Goal: Download file/media

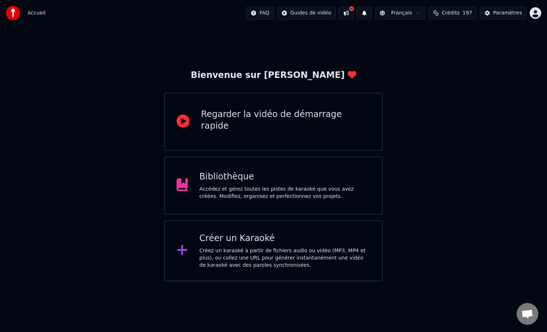
click at [222, 194] on div "Accédez et gérez toutes les pistes de karaoké que vous avez créées. Modifiez, o…" at bounding box center [285, 192] width 171 height 14
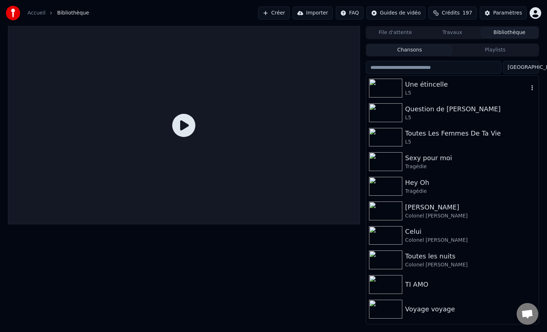
click at [529, 89] on icon "button" at bounding box center [532, 88] width 7 height 6
click at [432, 93] on div "L5" at bounding box center [467, 92] width 123 height 7
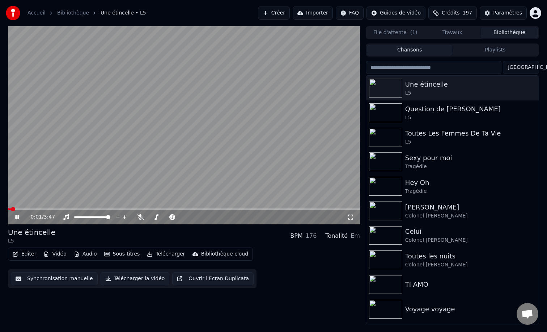
click at [159, 254] on button "Télécharger" at bounding box center [166, 254] width 44 height 10
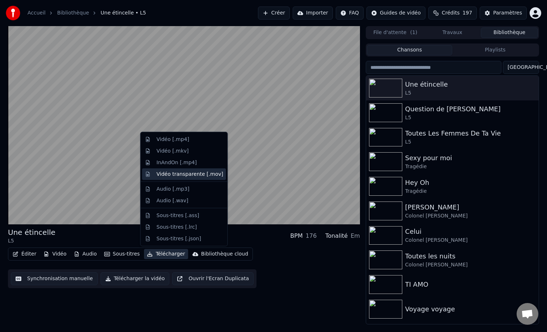
click at [193, 174] on div "Vidéo transparente [.mov]" at bounding box center [190, 173] width 67 height 7
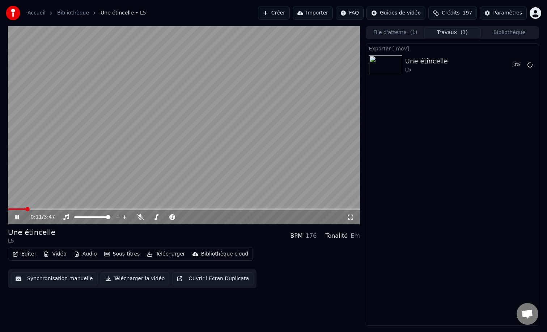
click at [513, 32] on button "Bibliothèque" at bounding box center [509, 33] width 57 height 11
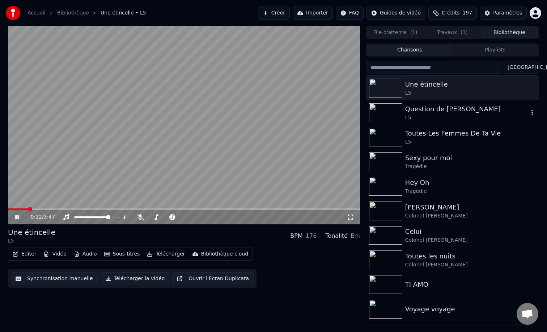
click at [529, 111] on icon "button" at bounding box center [532, 112] width 7 height 6
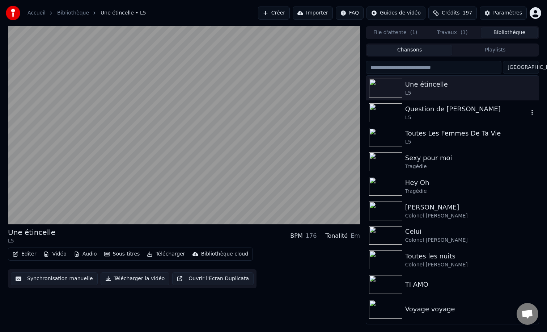
click at [429, 104] on div "Question de [PERSON_NAME]" at bounding box center [467, 109] width 123 height 10
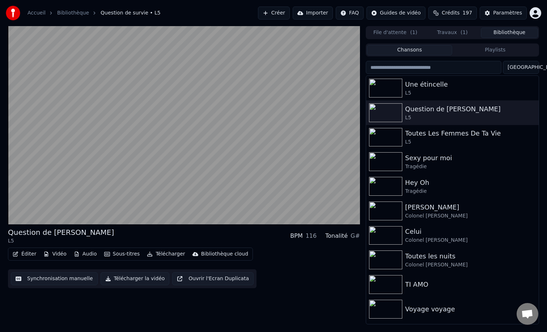
click at [161, 255] on button "Télécharger" at bounding box center [166, 254] width 44 height 10
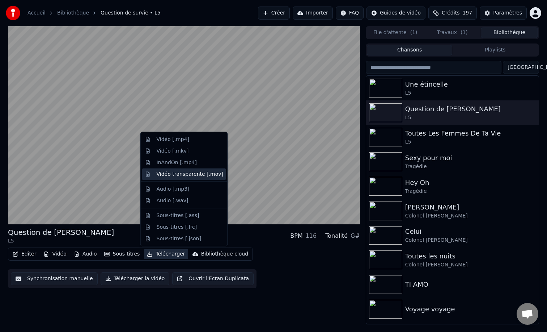
click at [178, 174] on div "Vidéo transparente [.mov]" at bounding box center [190, 173] width 67 height 7
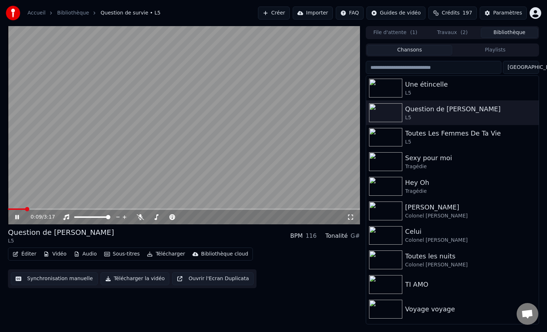
click at [506, 32] on button "Bibliothèque" at bounding box center [509, 33] width 57 height 11
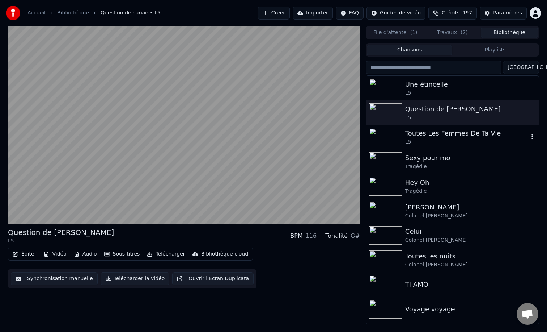
click at [499, 138] on div "Toutes Les Femmes De Ta Vie" at bounding box center [467, 133] width 123 height 10
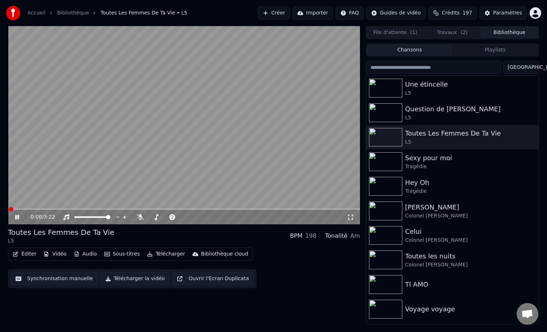
click at [157, 253] on button "Télécharger" at bounding box center [166, 254] width 44 height 10
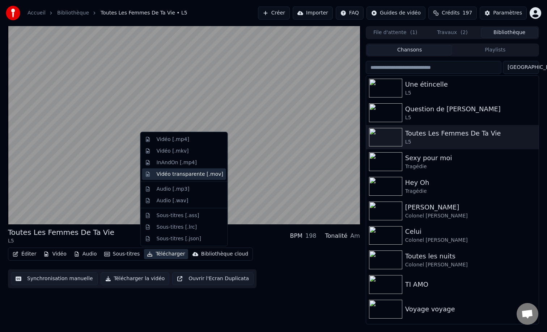
click at [186, 175] on div "Vidéo transparente [.mov]" at bounding box center [190, 173] width 67 height 7
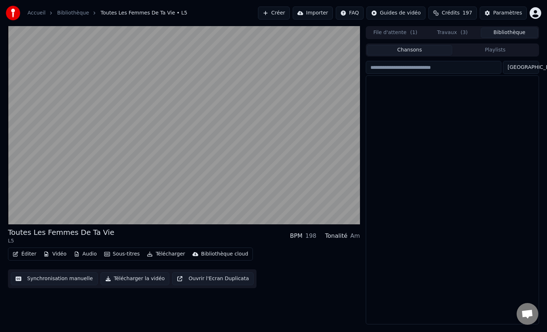
click at [511, 33] on button "Bibliothèque" at bounding box center [509, 33] width 57 height 11
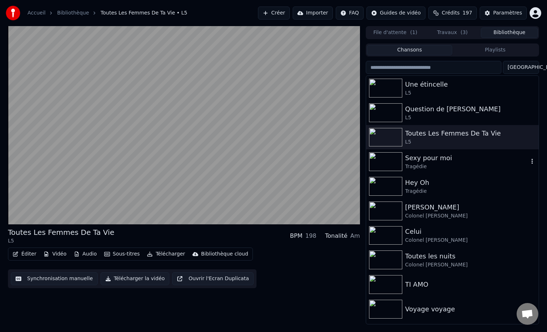
click at [495, 161] on div "Sexy pour moi" at bounding box center [467, 158] width 123 height 10
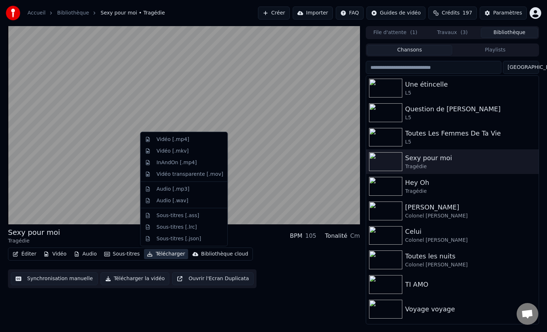
click at [155, 251] on button "Télécharger" at bounding box center [166, 254] width 44 height 10
click at [187, 176] on div "Vidéo transparente [.mov]" at bounding box center [190, 173] width 67 height 7
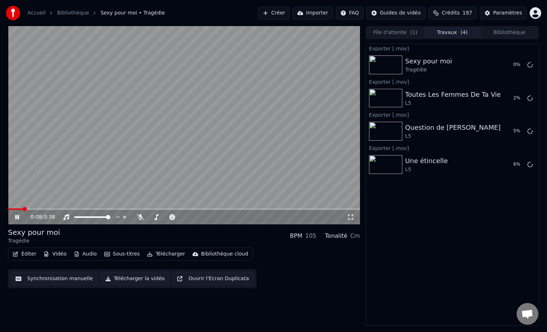
click at [517, 32] on button "Bibliothèque" at bounding box center [509, 33] width 57 height 11
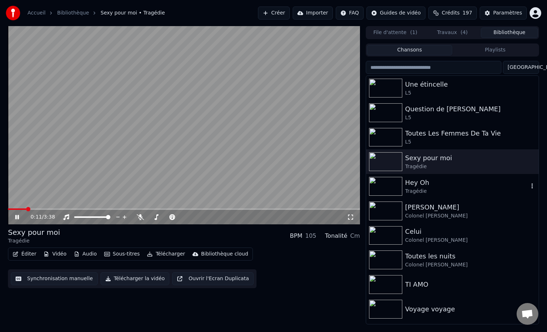
click at [485, 184] on div "Hey Oh" at bounding box center [467, 182] width 123 height 10
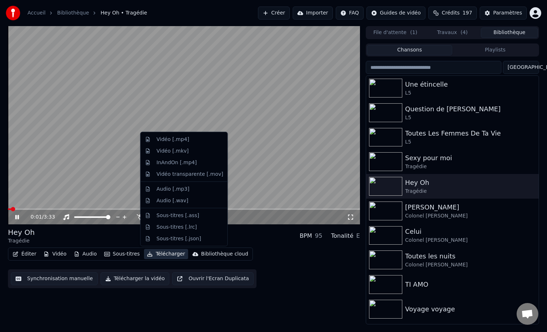
click at [165, 253] on button "Télécharger" at bounding box center [166, 254] width 44 height 10
click at [179, 175] on div "Vidéo transparente [.mov]" at bounding box center [190, 173] width 67 height 7
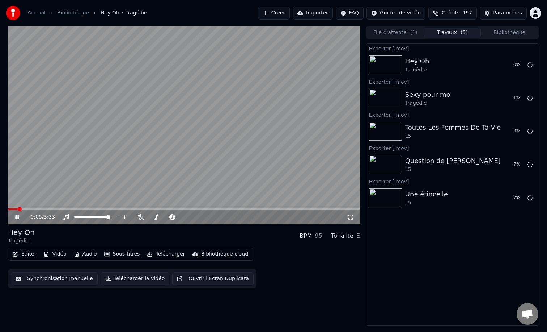
click at [518, 32] on button "Bibliothèque" at bounding box center [509, 33] width 57 height 11
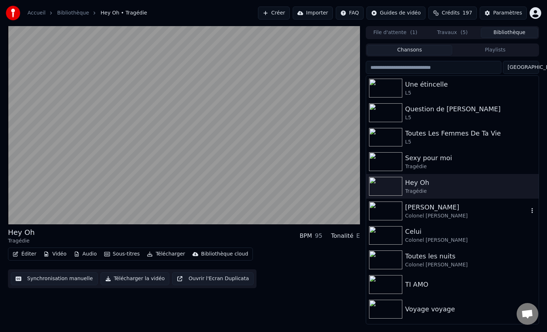
click at [436, 212] on div "Colonel [PERSON_NAME]" at bounding box center [467, 215] width 123 height 7
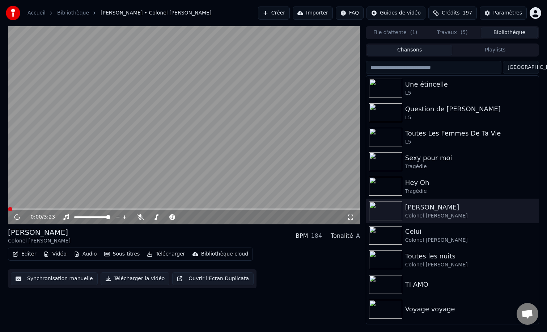
click at [161, 252] on button "Télécharger" at bounding box center [166, 254] width 44 height 10
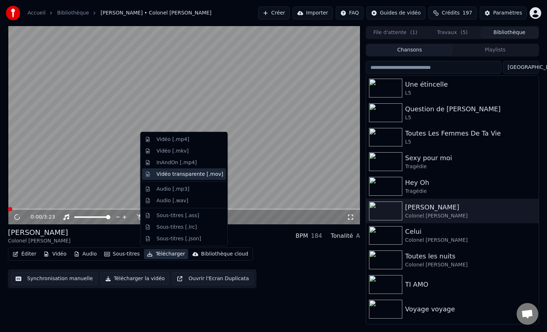
click at [180, 172] on div "Vidéo transparente [.mov]" at bounding box center [190, 173] width 67 height 7
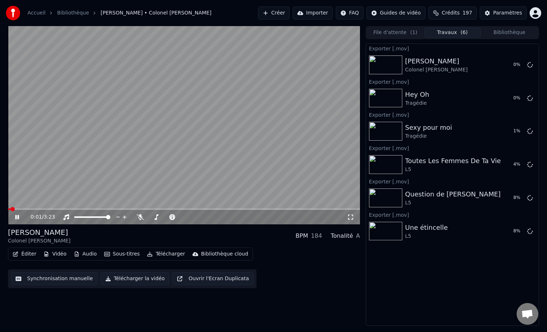
click at [509, 30] on button "Bibliothèque" at bounding box center [509, 33] width 57 height 11
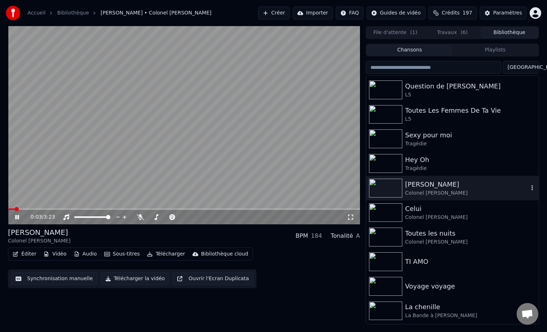
scroll to position [46, 0]
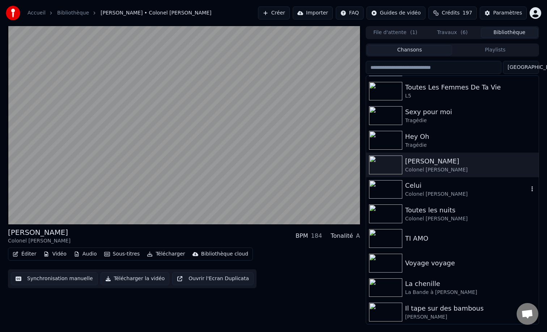
click at [443, 189] on div "Celui" at bounding box center [467, 185] width 123 height 10
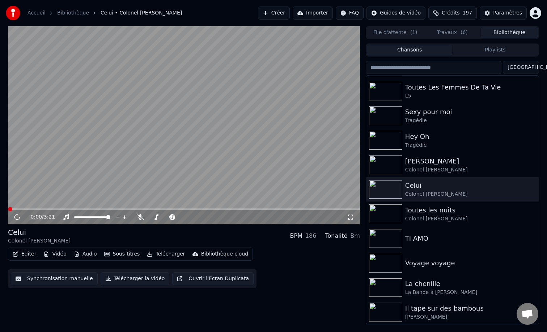
click at [162, 253] on button "Télécharger" at bounding box center [166, 254] width 44 height 10
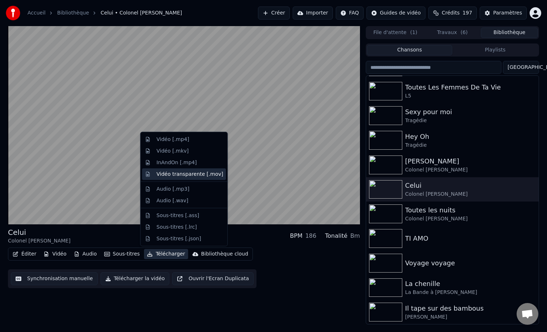
click at [180, 175] on div "Vidéo transparente [.mov]" at bounding box center [190, 173] width 67 height 7
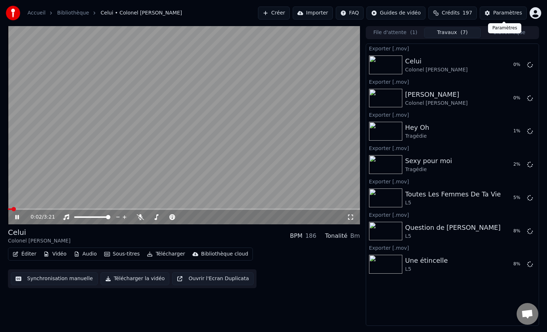
click at [507, 31] on div "Paramètres Paramètres" at bounding box center [504, 28] width 33 height 10
click at [524, 35] on button "Bibliothèque" at bounding box center [509, 33] width 57 height 11
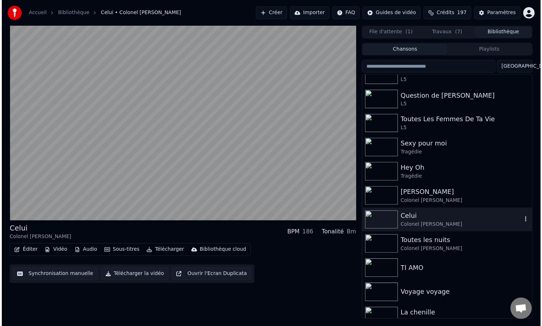
scroll to position [40, 0]
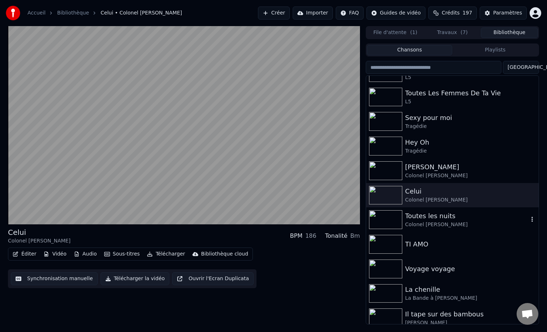
click at [432, 223] on div "Colonel [PERSON_NAME]" at bounding box center [467, 224] width 123 height 7
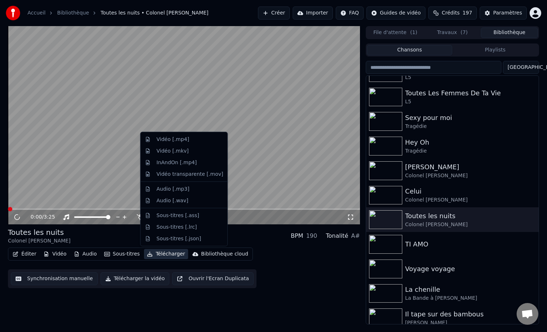
click at [158, 254] on button "Télécharger" at bounding box center [166, 254] width 44 height 10
click at [173, 174] on div "Vidéo transparente [.mov]" at bounding box center [190, 173] width 67 height 7
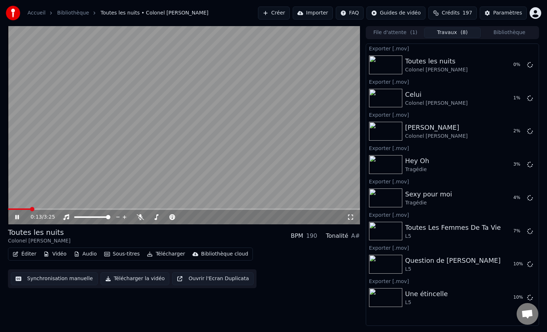
click at [18, 216] on icon at bounding box center [17, 217] width 4 height 4
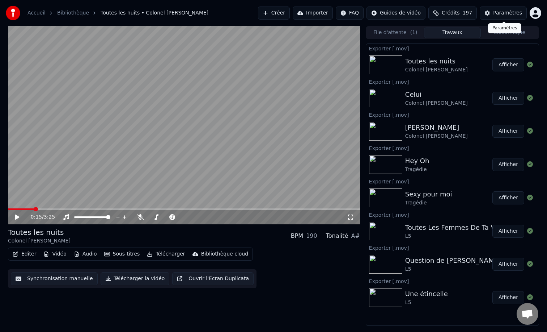
click at [500, 14] on div "Paramètres" at bounding box center [508, 12] width 29 height 7
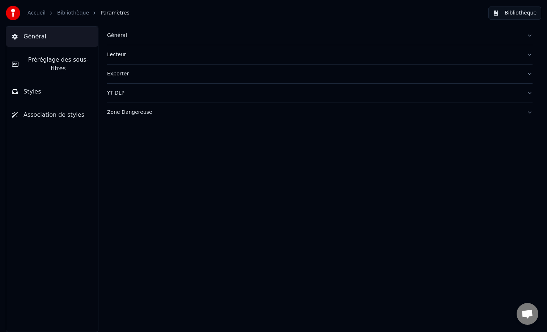
click at [119, 35] on div "Général" at bounding box center [314, 35] width 414 height 7
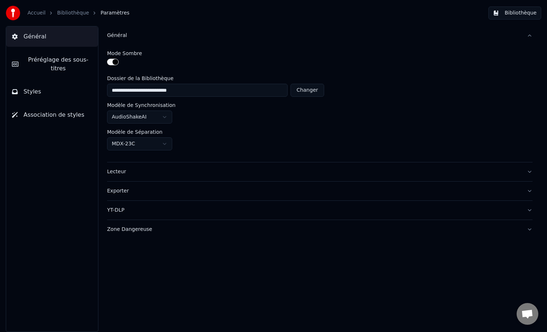
click at [119, 190] on div "Exporter" at bounding box center [314, 190] width 414 height 7
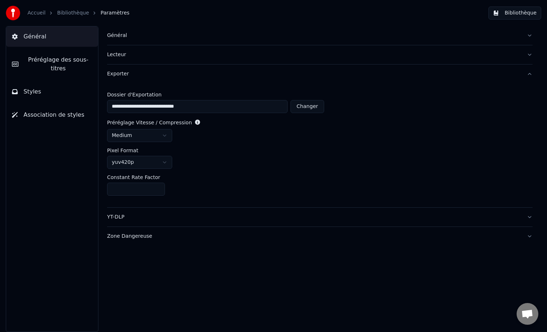
click at [40, 11] on link "Accueil" at bounding box center [37, 12] width 18 height 7
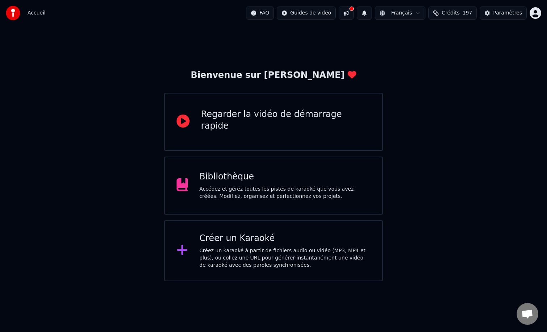
click at [237, 185] on div "Bibliothèque Accédez et gérez toutes les pistes de karaoké que vous avez créées…" at bounding box center [285, 185] width 171 height 29
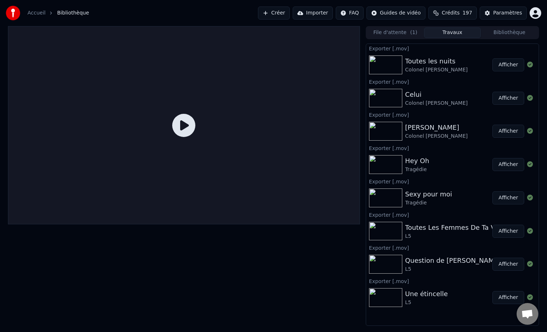
click at [436, 64] on div "Toutes les nuits" at bounding box center [437, 61] width 63 height 10
click at [500, 32] on button "Bibliothèque" at bounding box center [509, 33] width 57 height 11
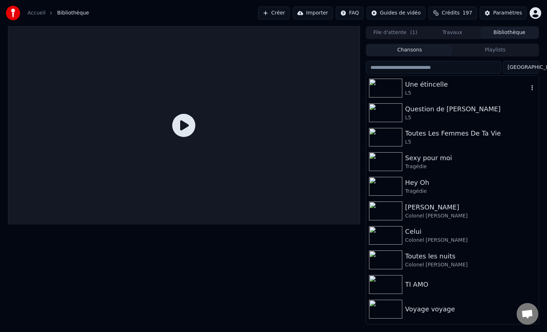
click at [465, 83] on div "Une étincelle" at bounding box center [467, 84] width 123 height 10
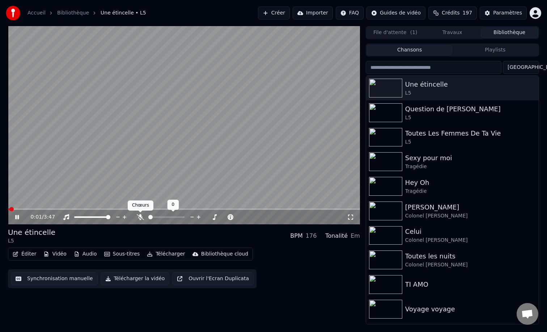
click at [140, 215] on icon at bounding box center [140, 217] width 7 height 6
click at [22, 206] on video at bounding box center [184, 125] width 352 height 198
click at [25, 208] on span at bounding box center [184, 208] width 352 height 1
click at [16, 216] on icon at bounding box center [17, 216] width 4 height 5
click at [41, 210] on div "0:11 / 3:47" at bounding box center [184, 217] width 352 height 14
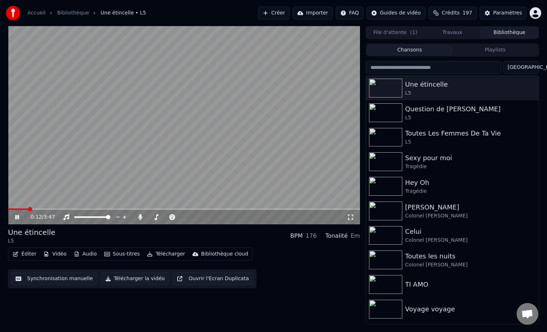
click at [43, 208] on video at bounding box center [184, 125] width 352 height 198
click at [45, 209] on span at bounding box center [184, 208] width 352 height 1
click at [63, 178] on video at bounding box center [184, 125] width 352 height 198
click at [16, 215] on icon at bounding box center [22, 217] width 17 height 6
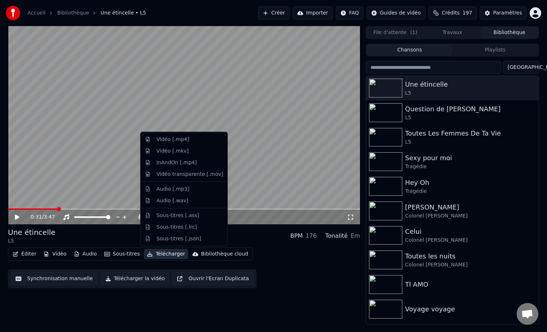
click at [172, 253] on button "Télécharger" at bounding box center [166, 254] width 44 height 10
click at [189, 138] on div "Vidéo [.mp4]" at bounding box center [190, 139] width 67 height 7
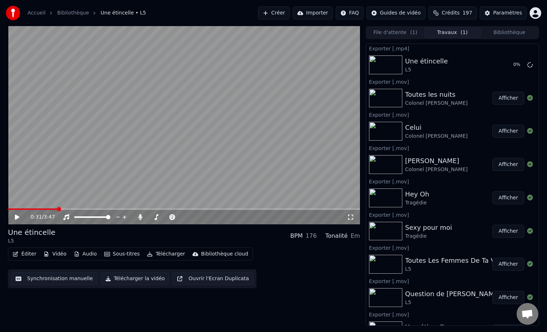
click at [504, 32] on button "Bibliothèque" at bounding box center [509, 33] width 57 height 11
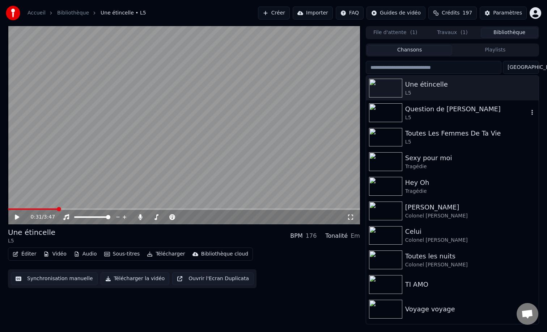
click at [479, 110] on div "Question de [PERSON_NAME]" at bounding box center [467, 109] width 123 height 10
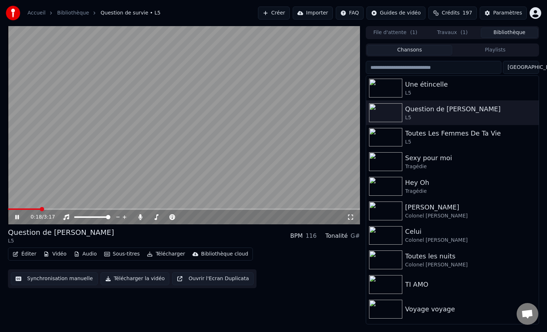
click at [39, 208] on span at bounding box center [184, 208] width 352 height 1
click at [87, 209] on span at bounding box center [184, 208] width 352 height 1
click at [158, 251] on button "Télécharger" at bounding box center [166, 254] width 44 height 10
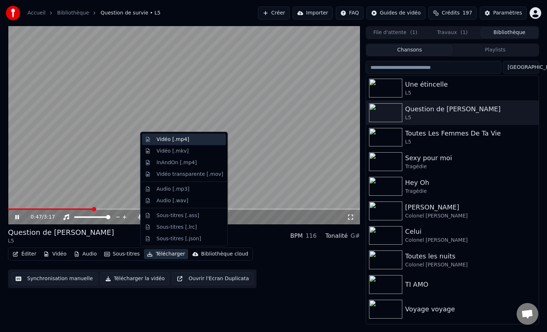
click at [172, 138] on div "Vidéo [.mp4]" at bounding box center [173, 139] width 33 height 7
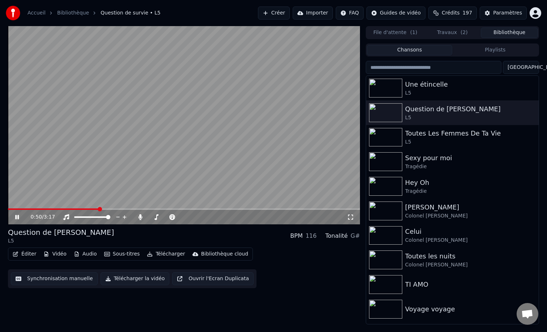
click at [505, 31] on button "Bibliothèque" at bounding box center [509, 33] width 57 height 11
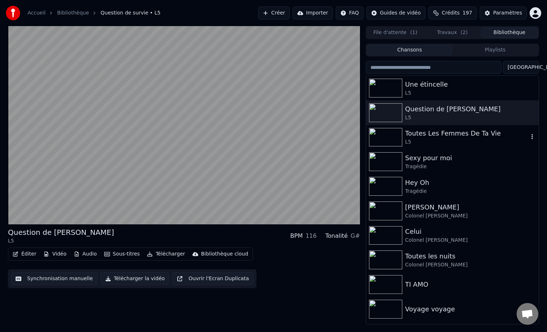
click at [483, 136] on div "Toutes Les Femmes De Ta Vie" at bounding box center [467, 133] width 123 height 10
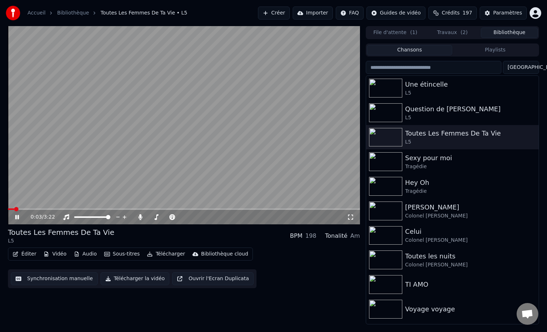
click at [163, 254] on button "Télécharger" at bounding box center [166, 254] width 44 height 10
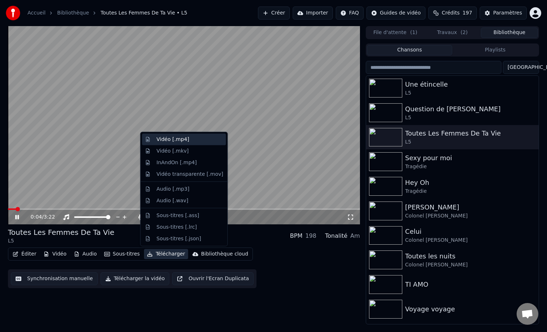
click at [174, 137] on div "Vidéo [.mp4]" at bounding box center [173, 139] width 33 height 7
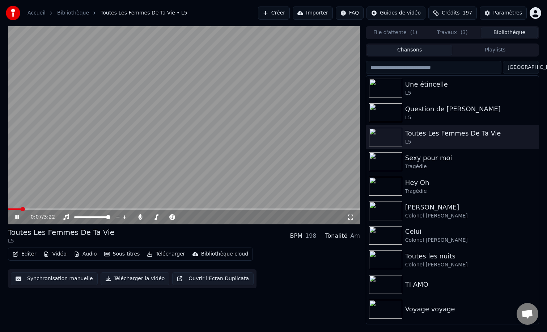
click at [510, 33] on button "Bibliothèque" at bounding box center [509, 33] width 57 height 11
click at [467, 163] on div "Tragédie" at bounding box center [467, 166] width 123 height 7
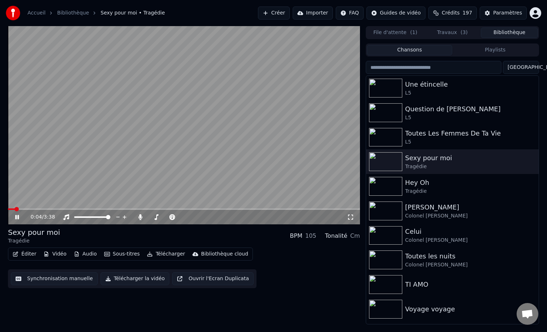
click at [170, 253] on button "Télécharger" at bounding box center [166, 254] width 44 height 10
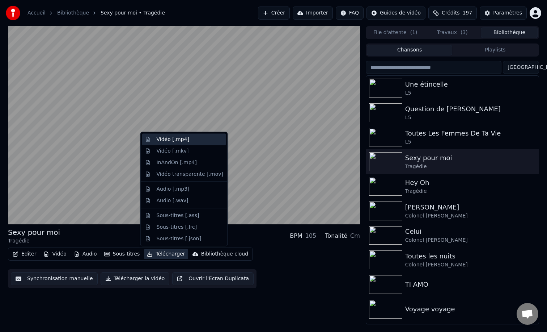
click at [182, 143] on div "Vidéo [.mp4]" at bounding box center [184, 140] width 84 height 12
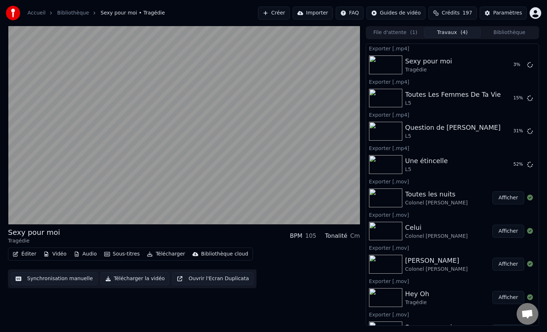
click at [507, 33] on button "Bibliothèque" at bounding box center [509, 33] width 57 height 11
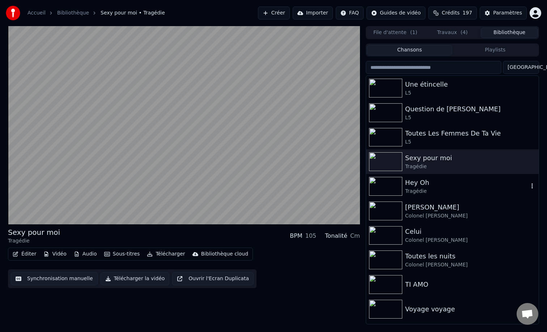
click at [455, 185] on div "Hey Oh" at bounding box center [467, 182] width 123 height 10
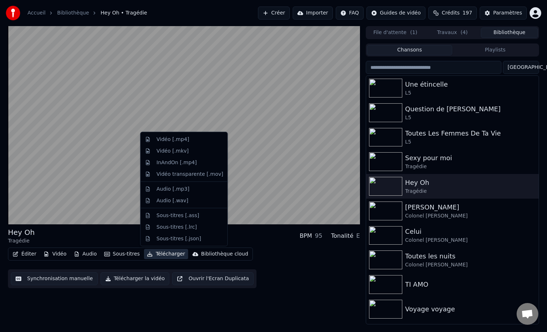
click at [158, 252] on button "Télécharger" at bounding box center [166, 254] width 44 height 10
click at [174, 139] on div "Vidéo [.mp4]" at bounding box center [173, 139] width 33 height 7
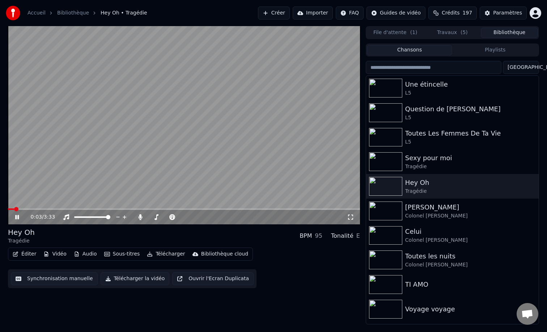
click at [511, 33] on button "Bibliothèque" at bounding box center [509, 33] width 57 height 11
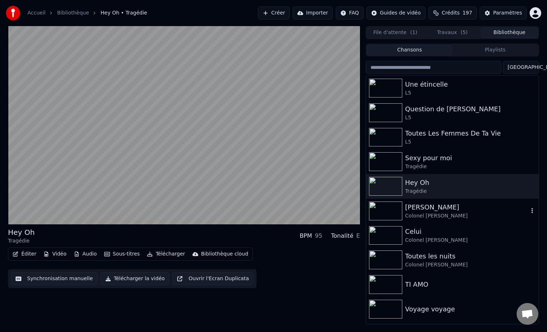
click at [441, 210] on div "[PERSON_NAME]" at bounding box center [467, 207] width 123 height 10
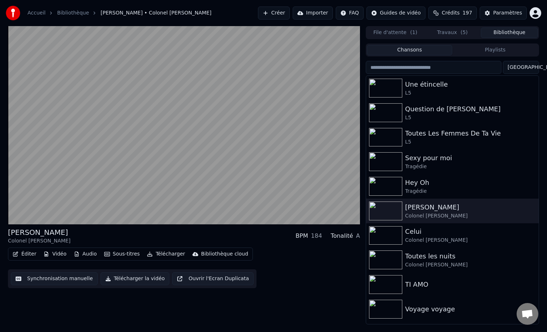
click at [165, 253] on button "Télécharger" at bounding box center [166, 254] width 44 height 10
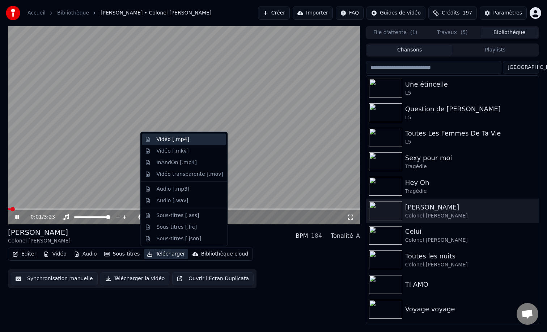
click at [173, 140] on div "Vidéo [.mp4]" at bounding box center [173, 139] width 33 height 7
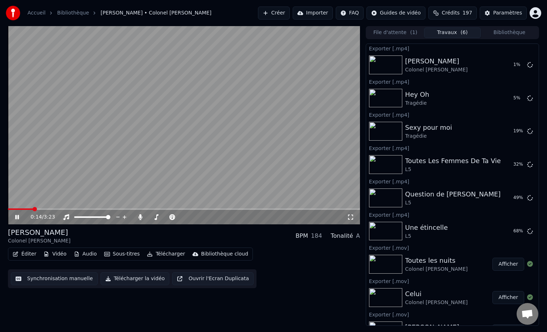
click at [19, 217] on icon at bounding box center [22, 217] width 17 height 6
click at [517, 33] on button "Bibliothèque" at bounding box center [509, 33] width 57 height 11
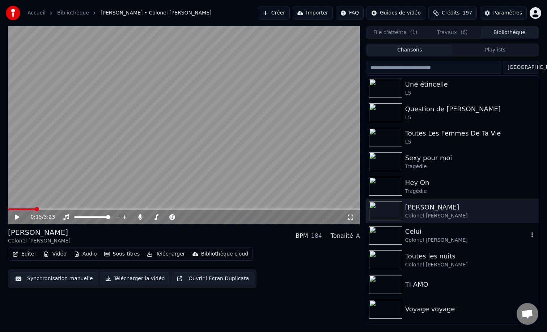
click at [422, 235] on div "Celui" at bounding box center [467, 231] width 123 height 10
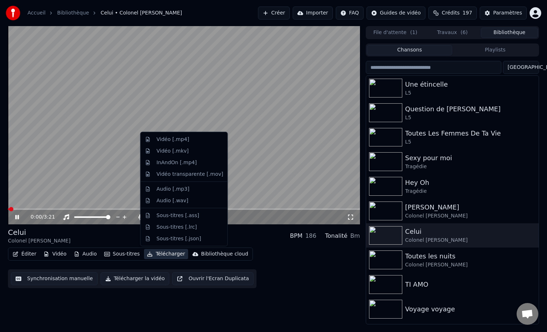
click at [165, 252] on button "Télécharger" at bounding box center [166, 254] width 44 height 10
click at [170, 141] on div "Vidéo [.mp4]" at bounding box center [173, 139] width 33 height 7
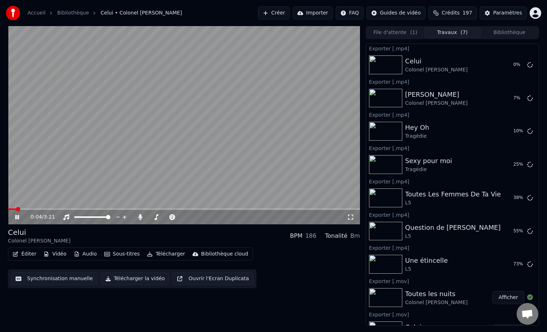
click at [520, 31] on button "Bibliothèque" at bounding box center [509, 33] width 57 height 11
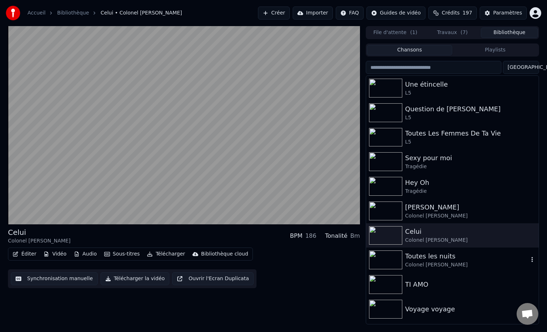
click at [440, 258] on div "Toutes les nuits" at bounding box center [467, 256] width 123 height 10
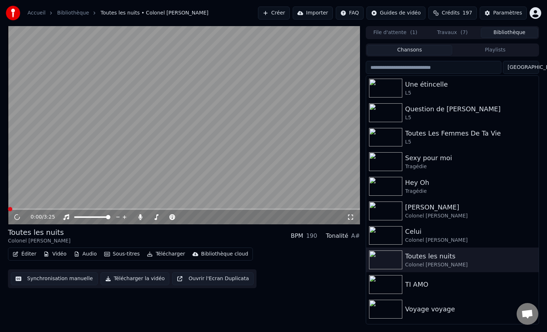
click at [161, 253] on button "Télécharger" at bounding box center [166, 254] width 44 height 10
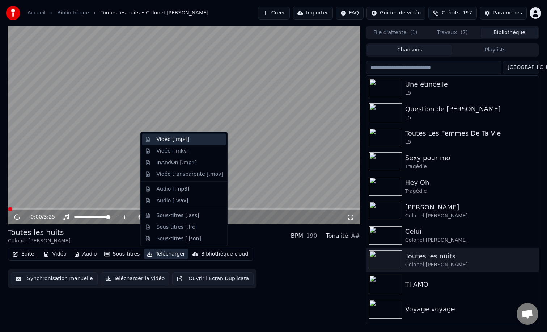
click at [183, 138] on div "Vidéo [.mp4]" at bounding box center [173, 139] width 33 height 7
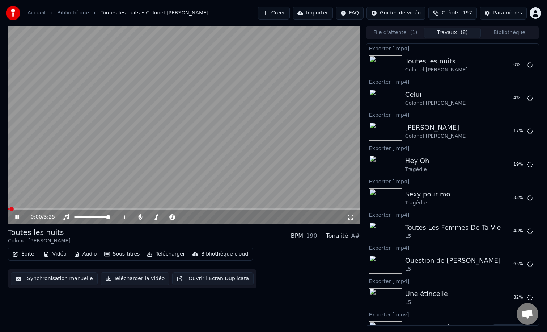
click at [17, 217] on icon at bounding box center [17, 217] width 4 height 4
